Goal: Obtain resource: Download file/media

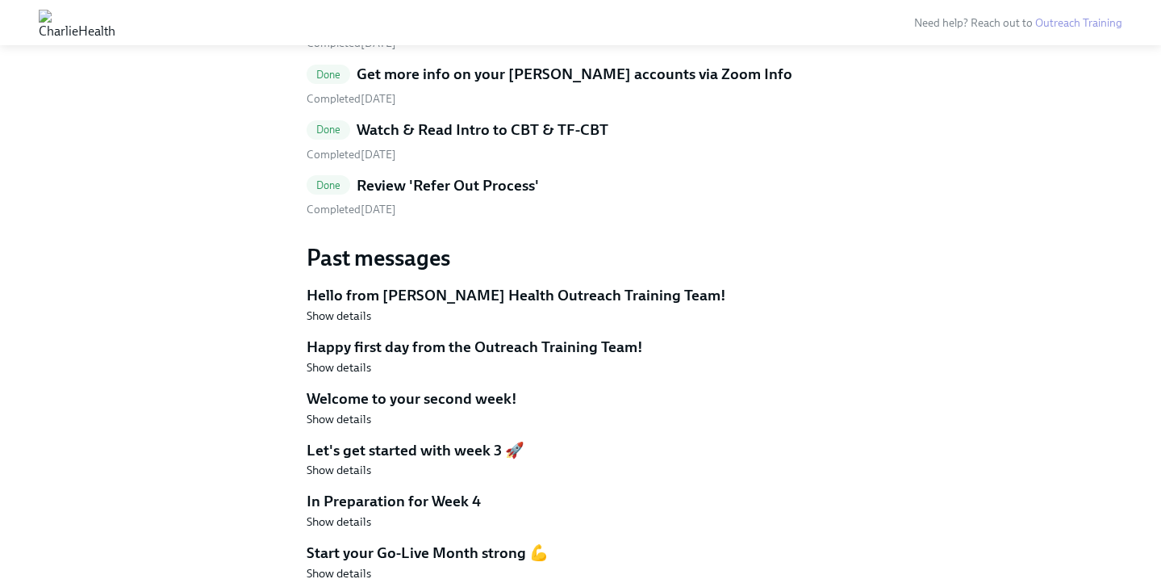
scroll to position [1306, 0]
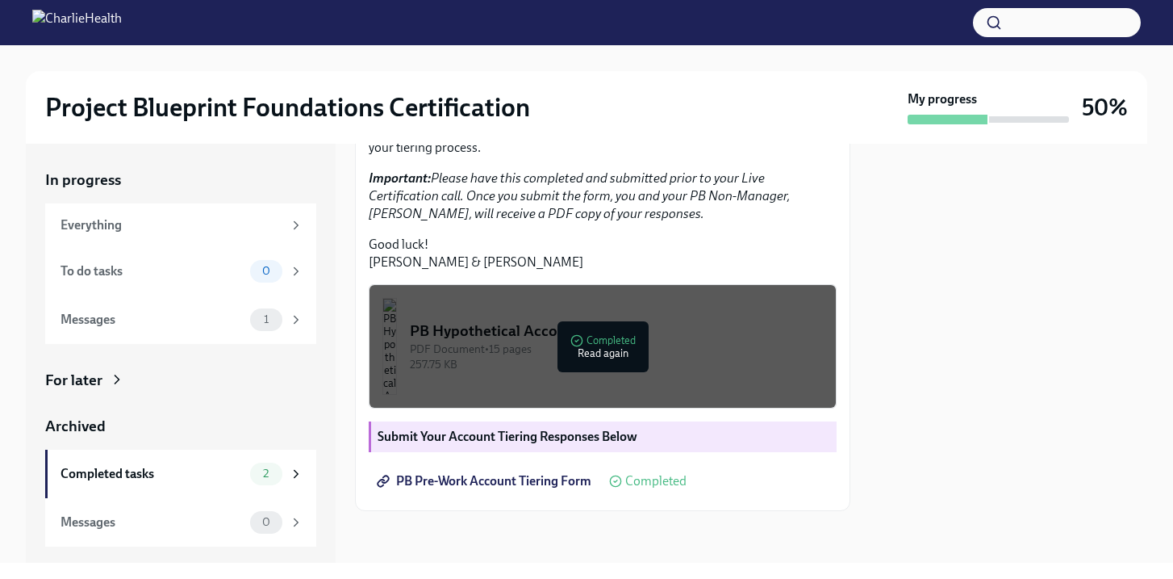
scroll to position [443, 0]
click at [633, 325] on div "PB Hypothetical Accounts" at bounding box center [616, 330] width 413 height 21
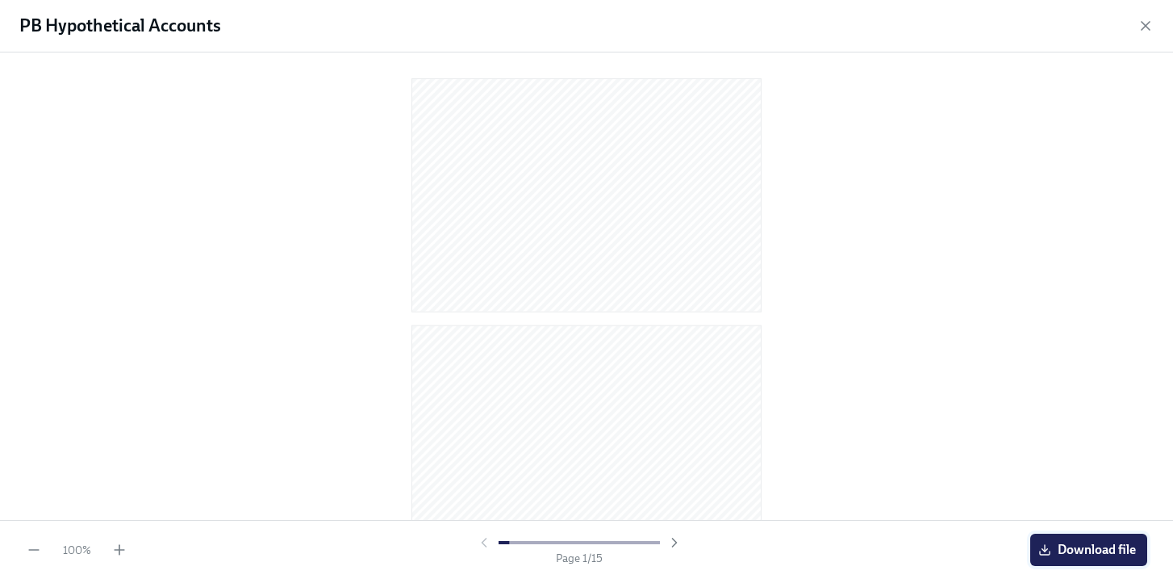
click at [1094, 546] on span "Download file" at bounding box center [1089, 549] width 94 height 16
click at [1142, 20] on icon "button" at bounding box center [1146, 26] width 16 height 16
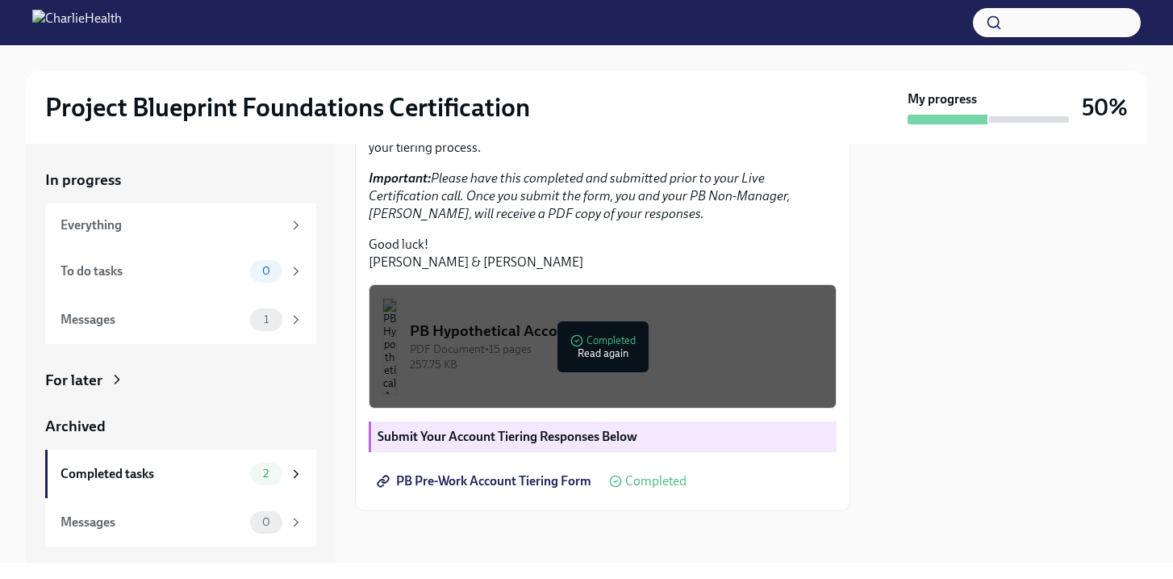
click at [529, 432] on strong "Submit Your Account Tiering Responses Below" at bounding box center [508, 435] width 260 height 15
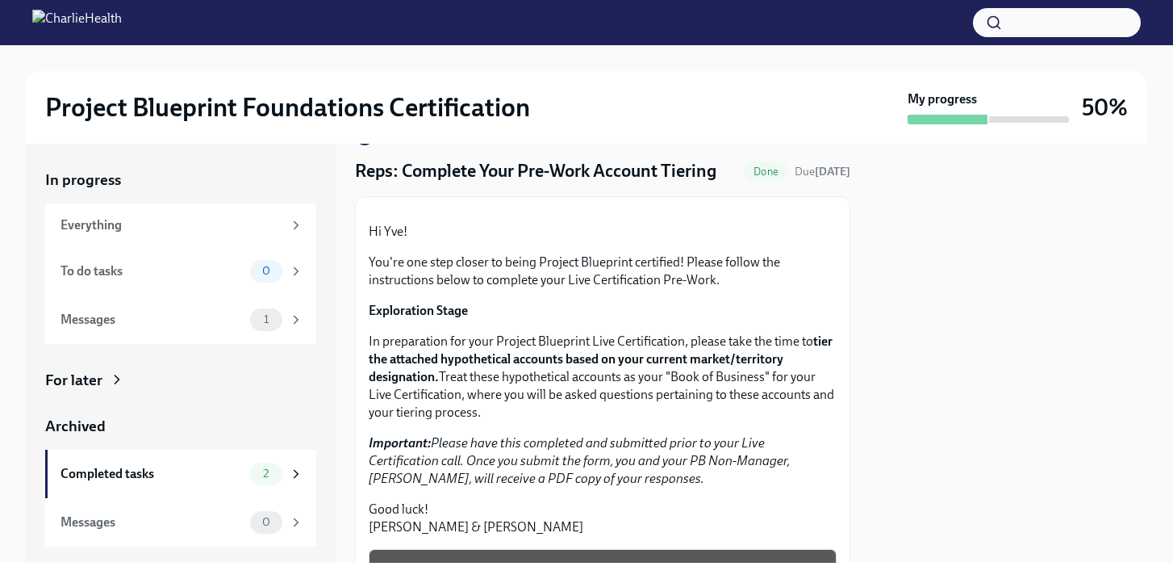
scroll to position [0, 0]
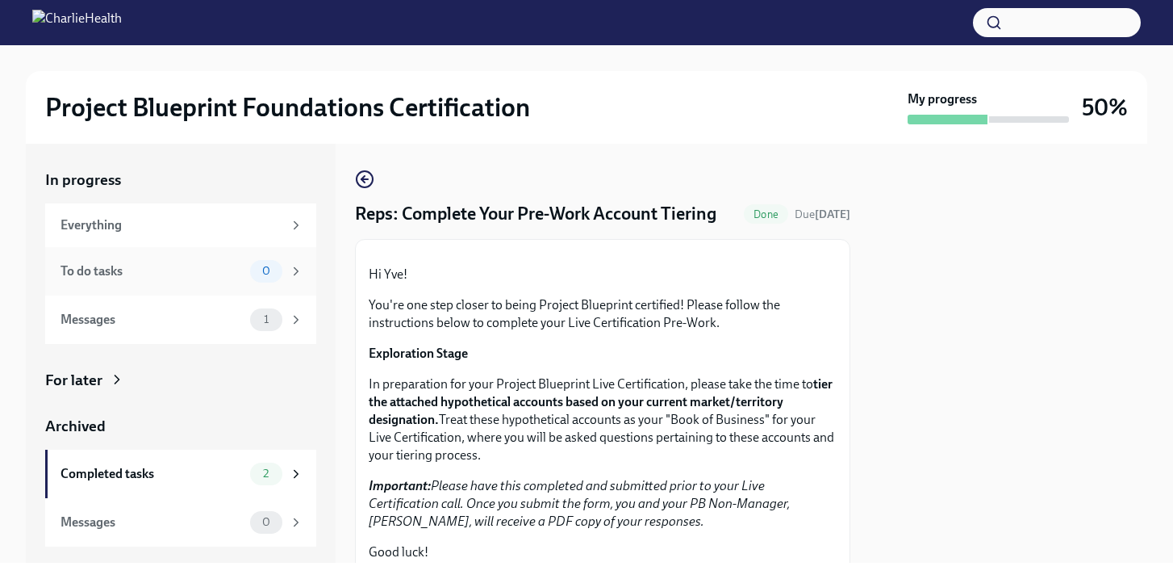
click at [134, 275] on div "To do tasks" at bounding box center [152, 271] width 183 height 18
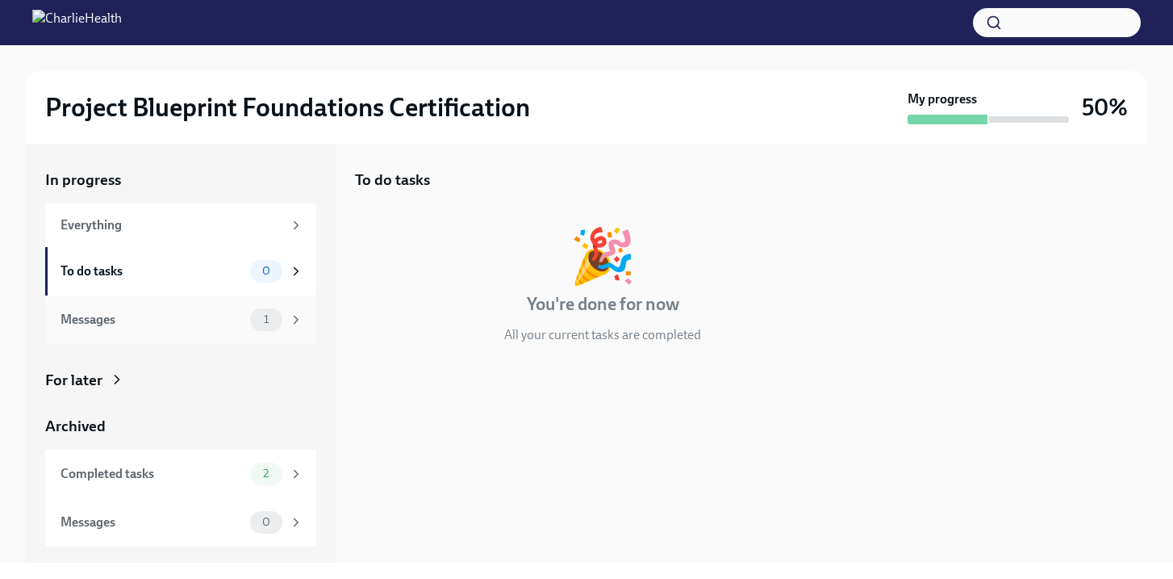
click at [118, 328] on div "Messages" at bounding box center [152, 320] width 183 height 18
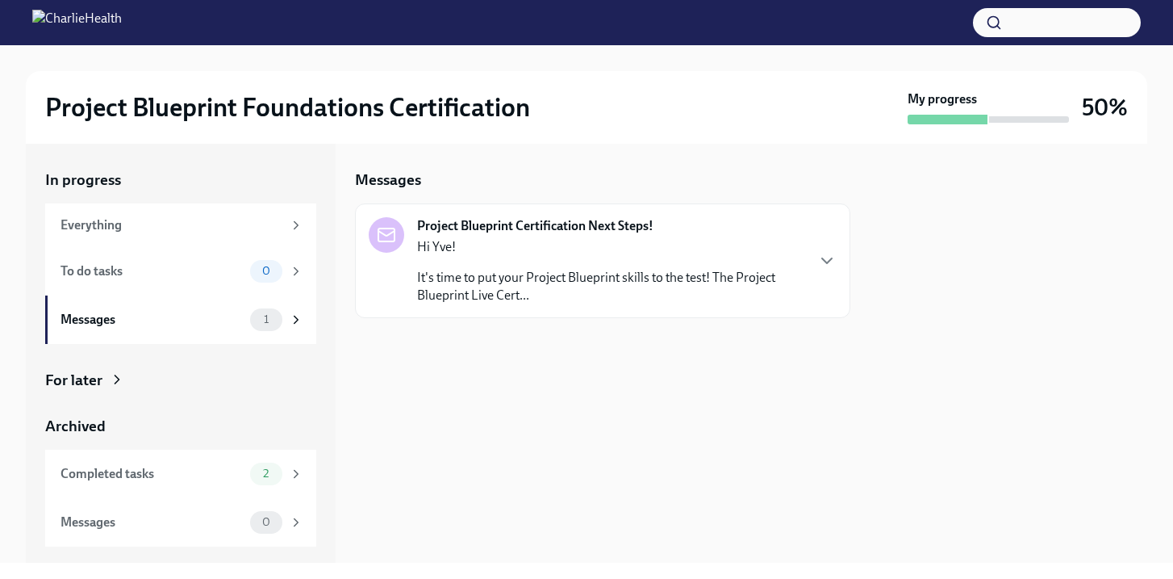
click at [107, 376] on div "For later" at bounding box center [180, 380] width 271 height 21
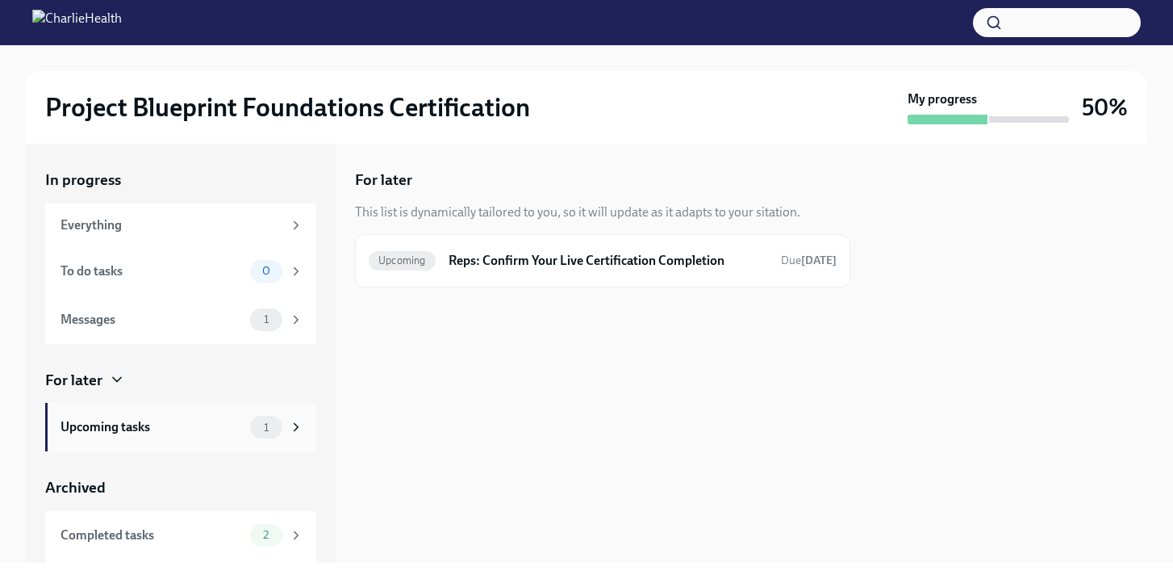
click at [144, 435] on div "Upcoming tasks" at bounding box center [152, 427] width 183 height 18
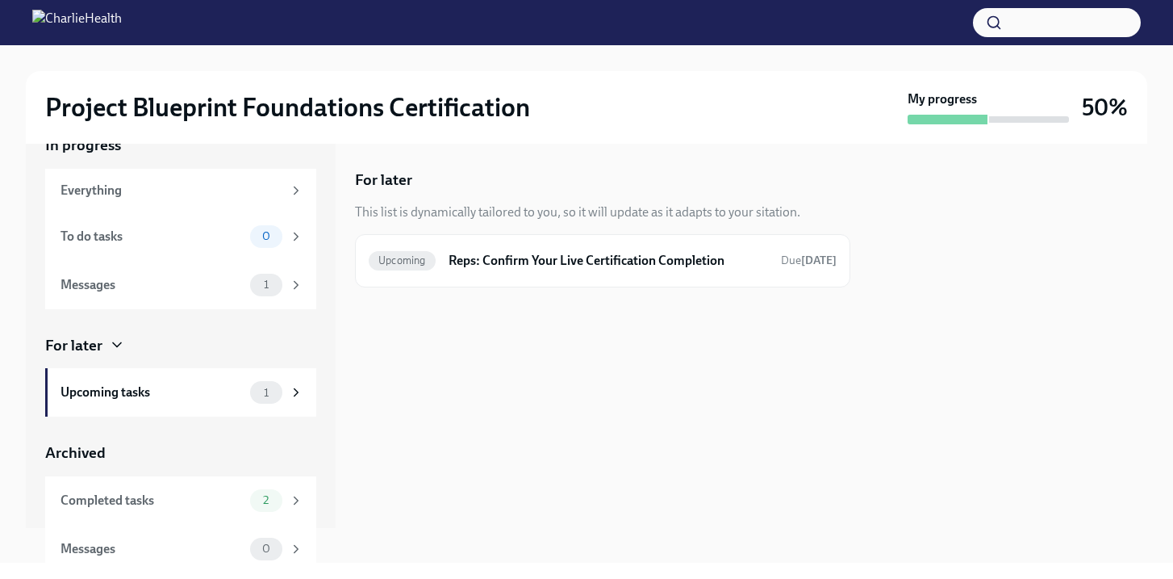
scroll to position [45, 0]
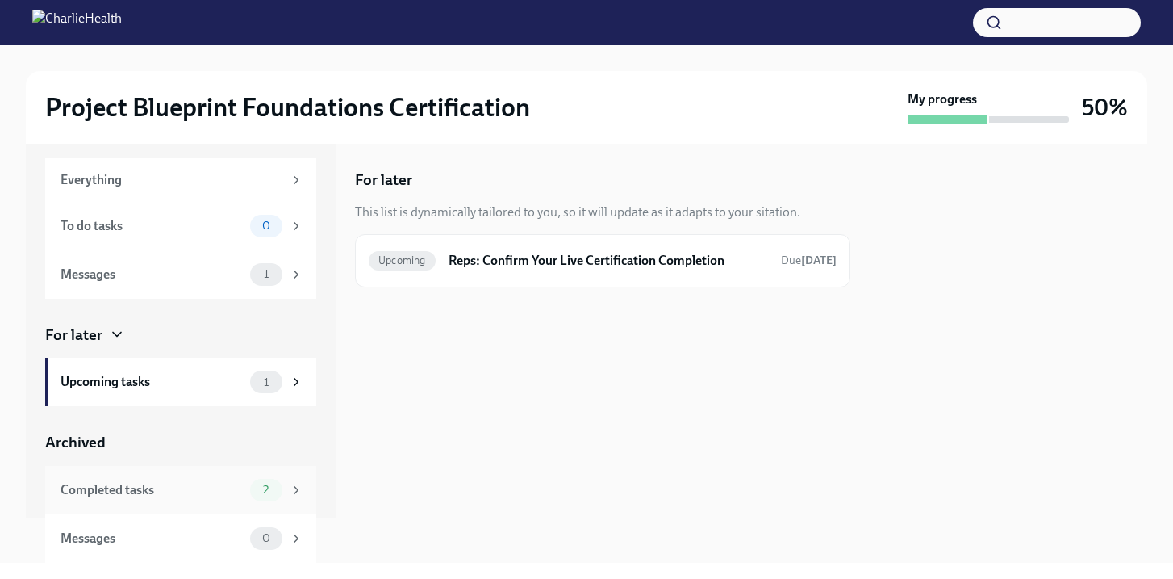
click at [142, 483] on div "Completed tasks" at bounding box center [152, 490] width 183 height 18
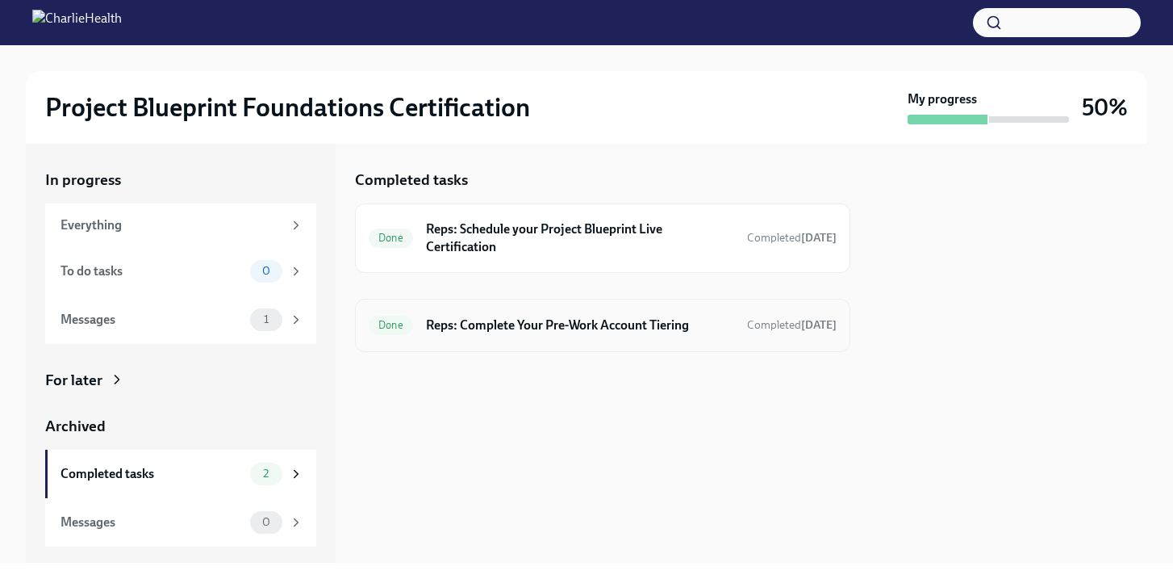
click at [620, 319] on h6 "Reps: Complete Your Pre-Work Account Tiering" at bounding box center [580, 325] width 308 height 18
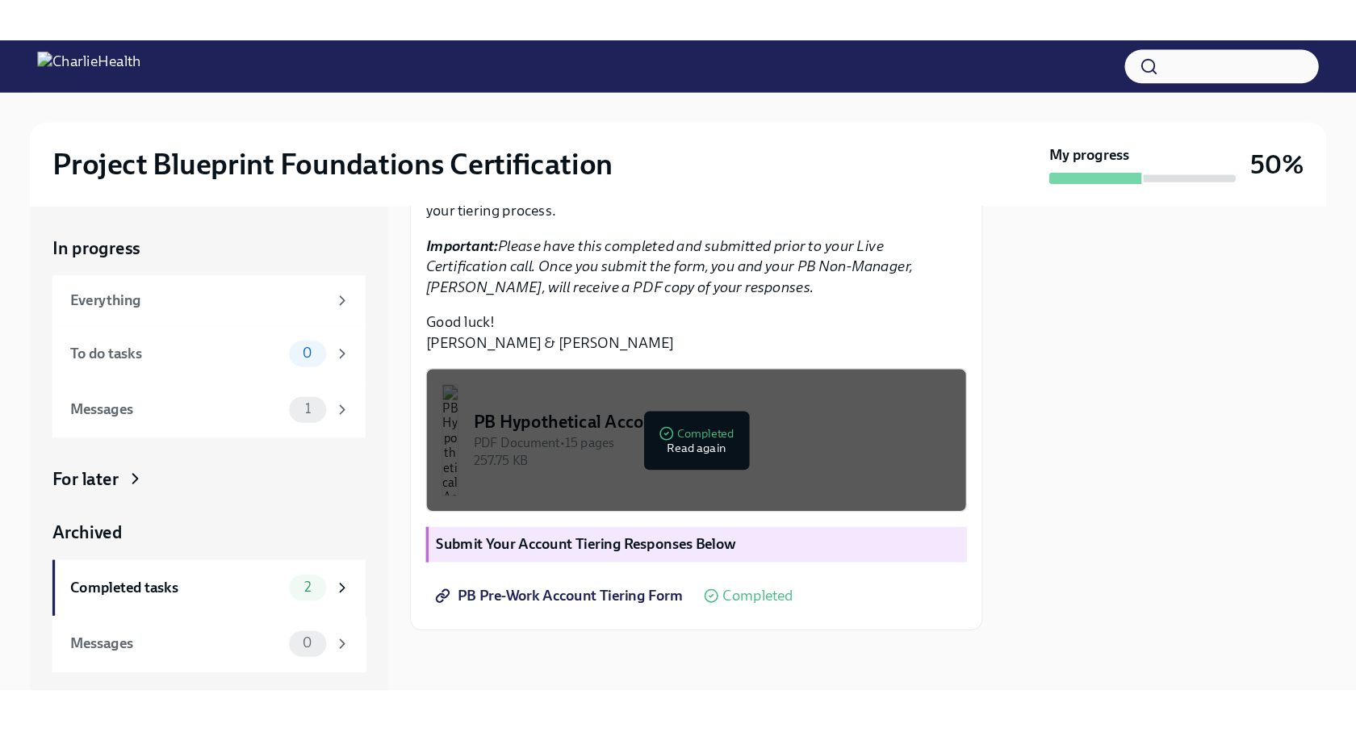
scroll to position [443, 0]
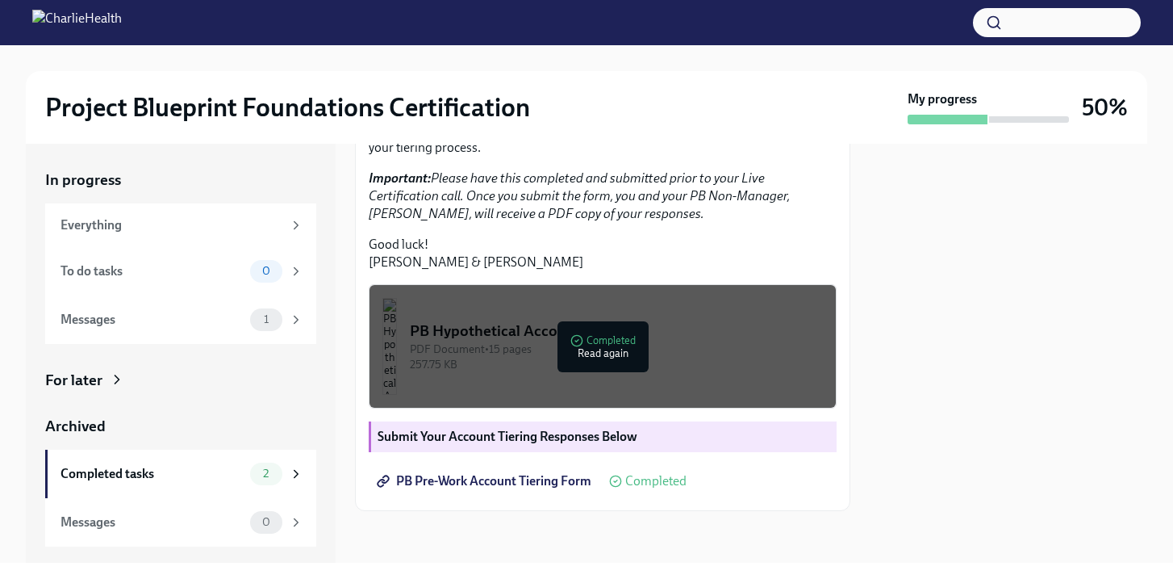
drag, startPoint x: 646, startPoint y: 471, endPoint x: 638, endPoint y: 472, distance: 8.1
click at [646, 471] on div "PB Pre-Work Account Tiering Form Completed" at bounding box center [528, 481] width 318 height 32
click at [445, 477] on span "PB Pre-Work Account Tiering Form" at bounding box center [485, 481] width 211 height 16
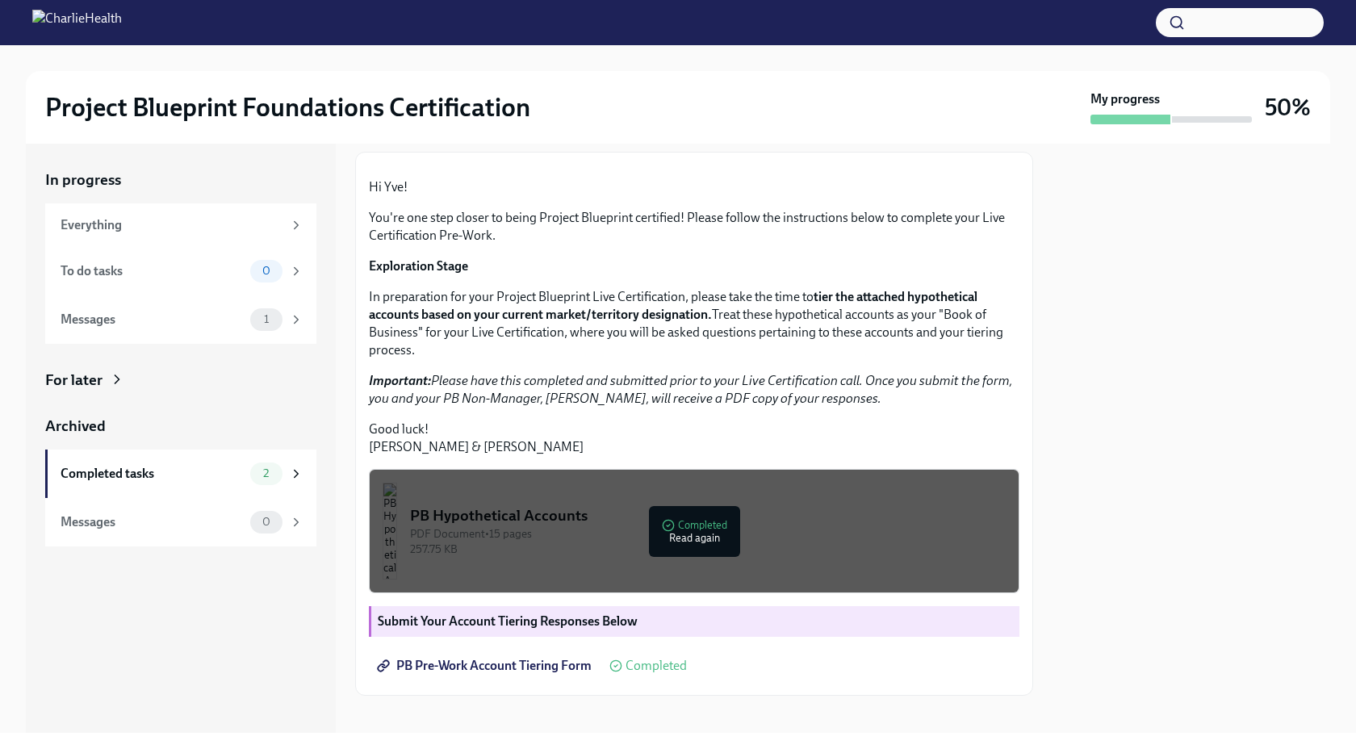
scroll to position [257, 0]
